Goal: Find specific page/section: Find specific page/section

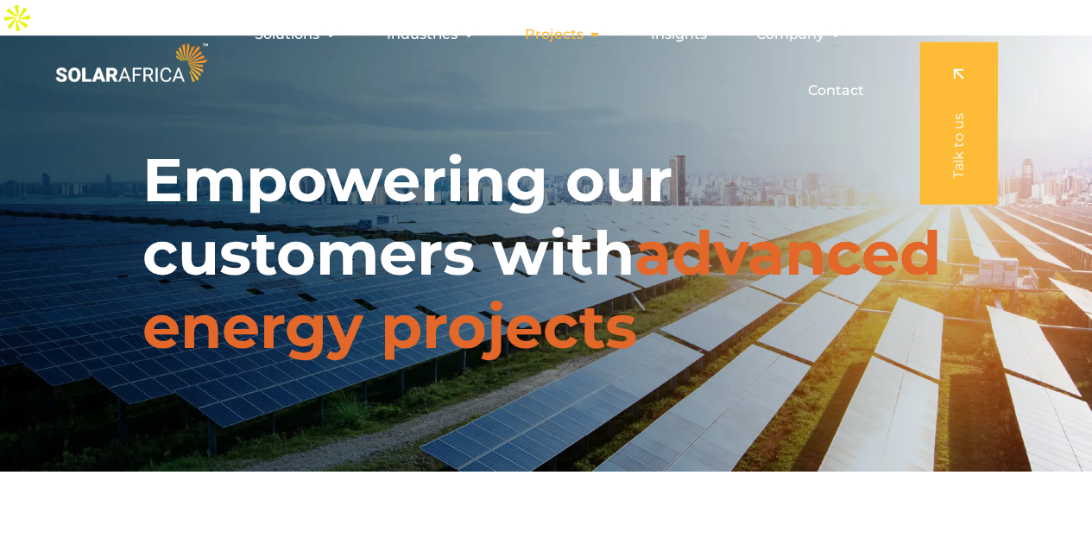
click at [594, 33] on icon "Menu" at bounding box center [595, 35] width 14 height 14
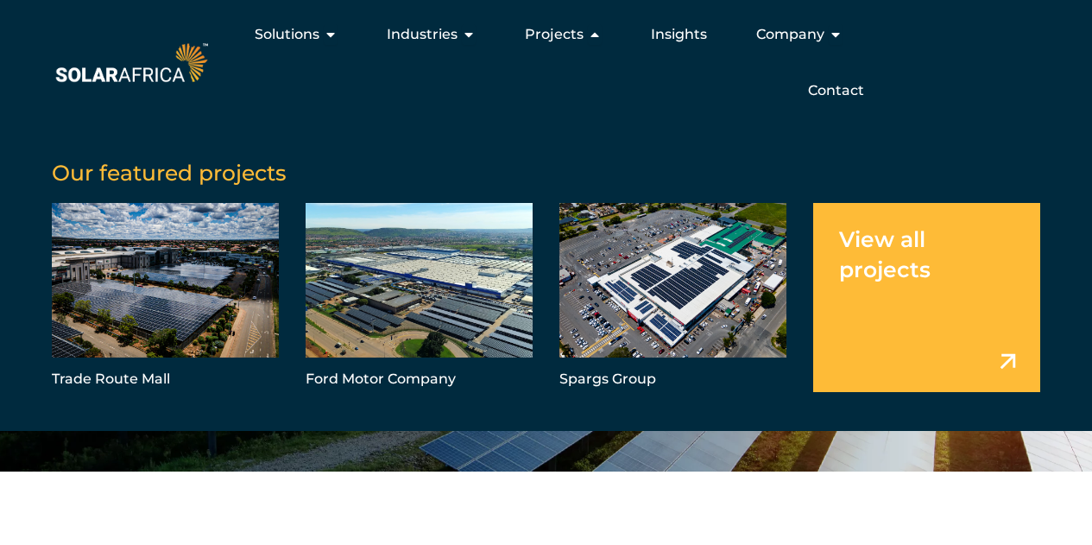
click at [861, 246] on link "Menu" at bounding box center [926, 297] width 227 height 189
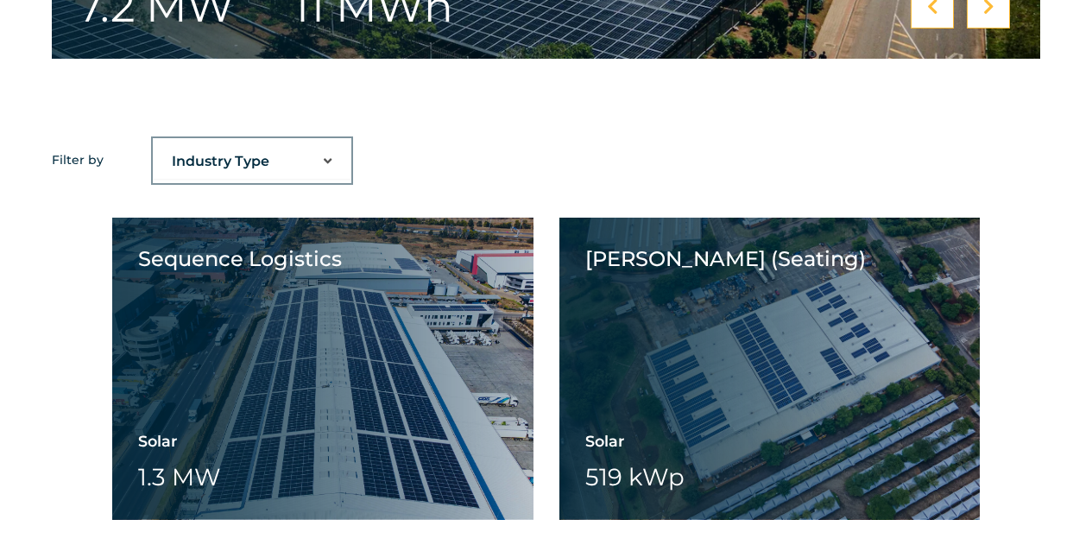
scroll to position [1213, 0]
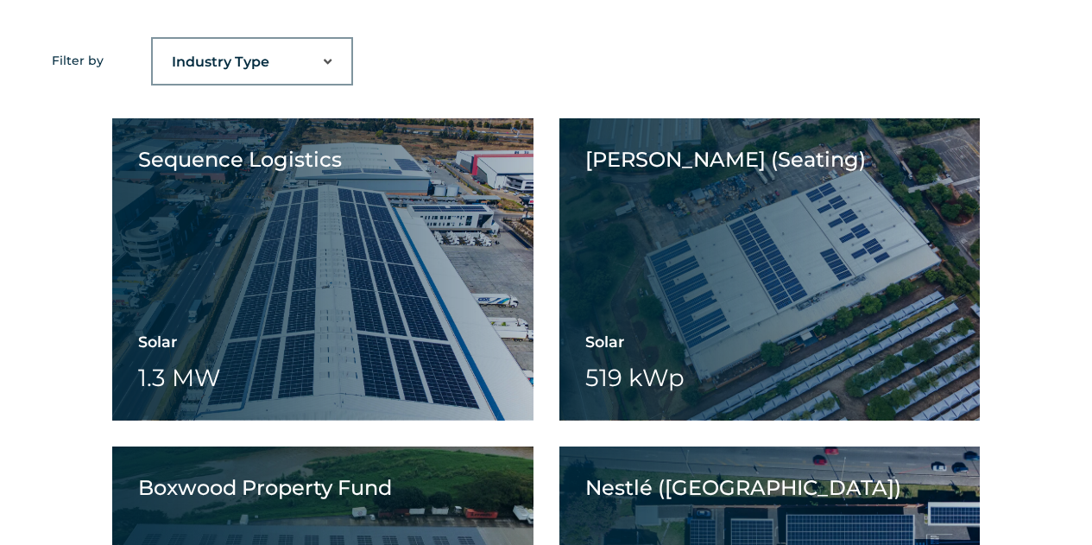
click at [331, 45] on select "Industry Type Agriculture Automotive Corporate Parks FMCG Food Processing Hospi…" at bounding box center [252, 62] width 199 height 35
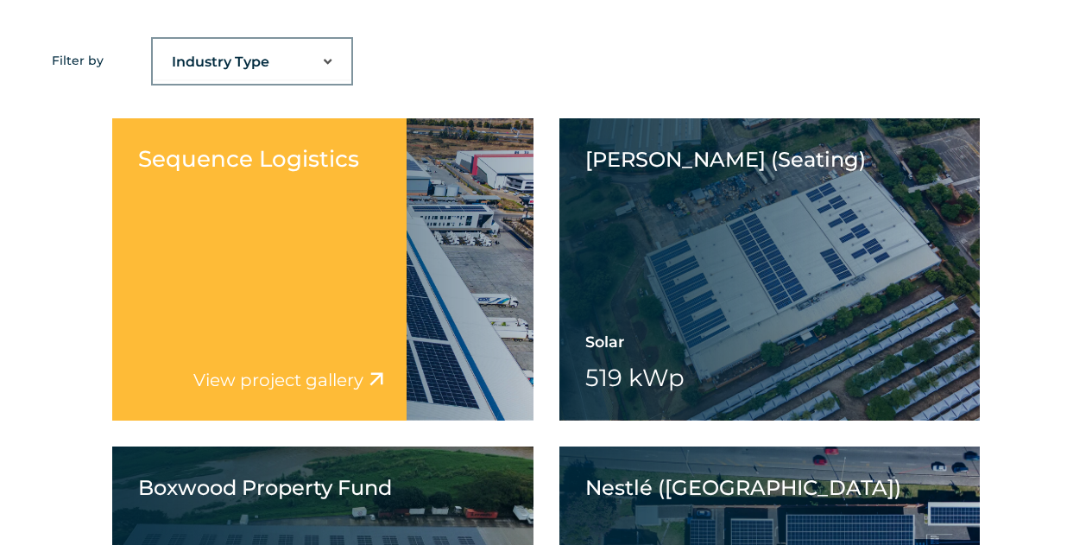
click at [344, 195] on div "Sequence Logistics View project video View project gallery" at bounding box center [259, 269] width 294 height 302
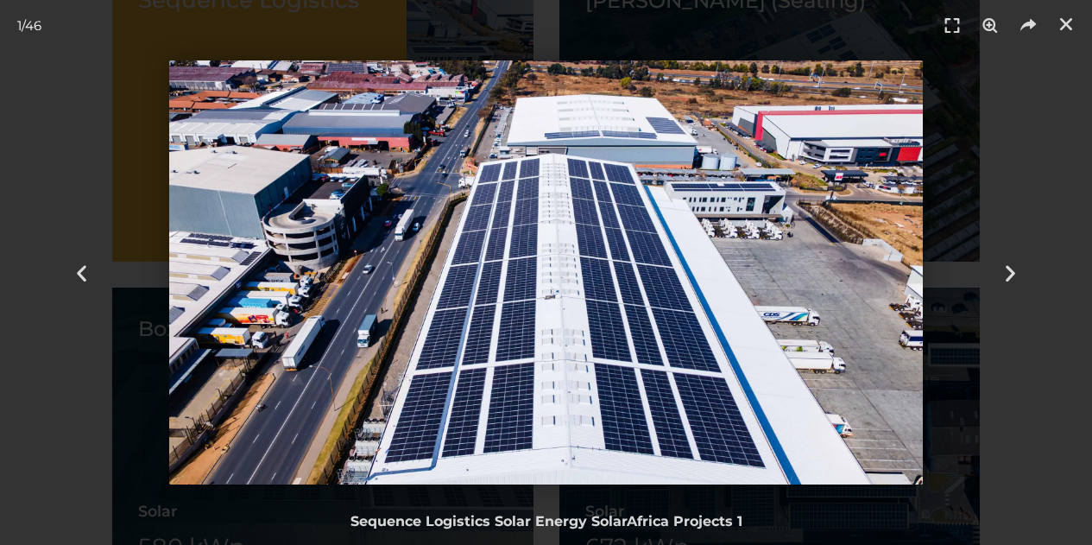
scroll to position [1377, 0]
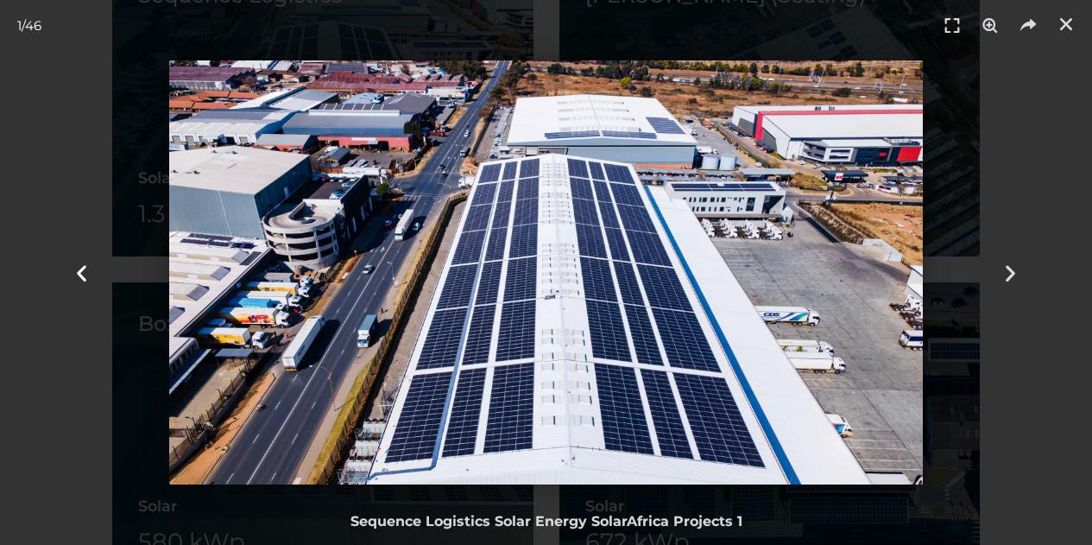
click at [89, 274] on icon "Previous slide" at bounding box center [82, 273] width 22 height 22
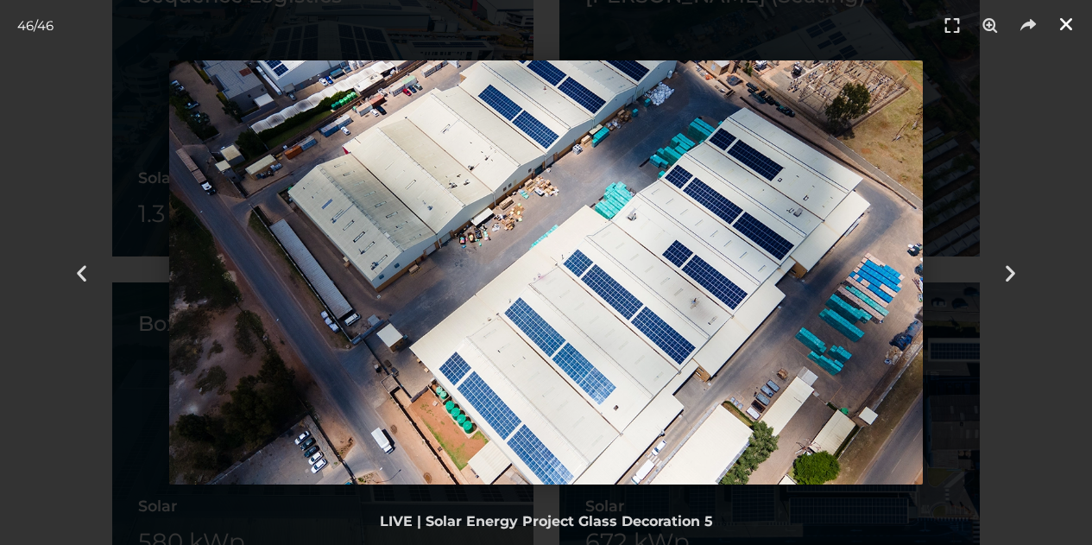
click at [1071, 23] on icon "Close (Esc)" at bounding box center [1065, 24] width 17 height 17
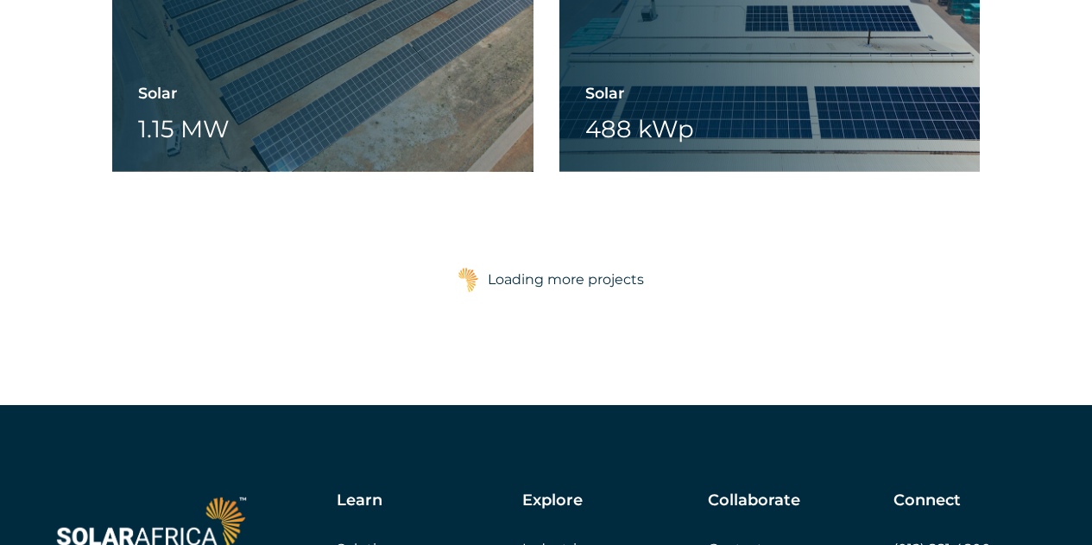
scroll to position [2776, 0]
